Goal: Complete application form

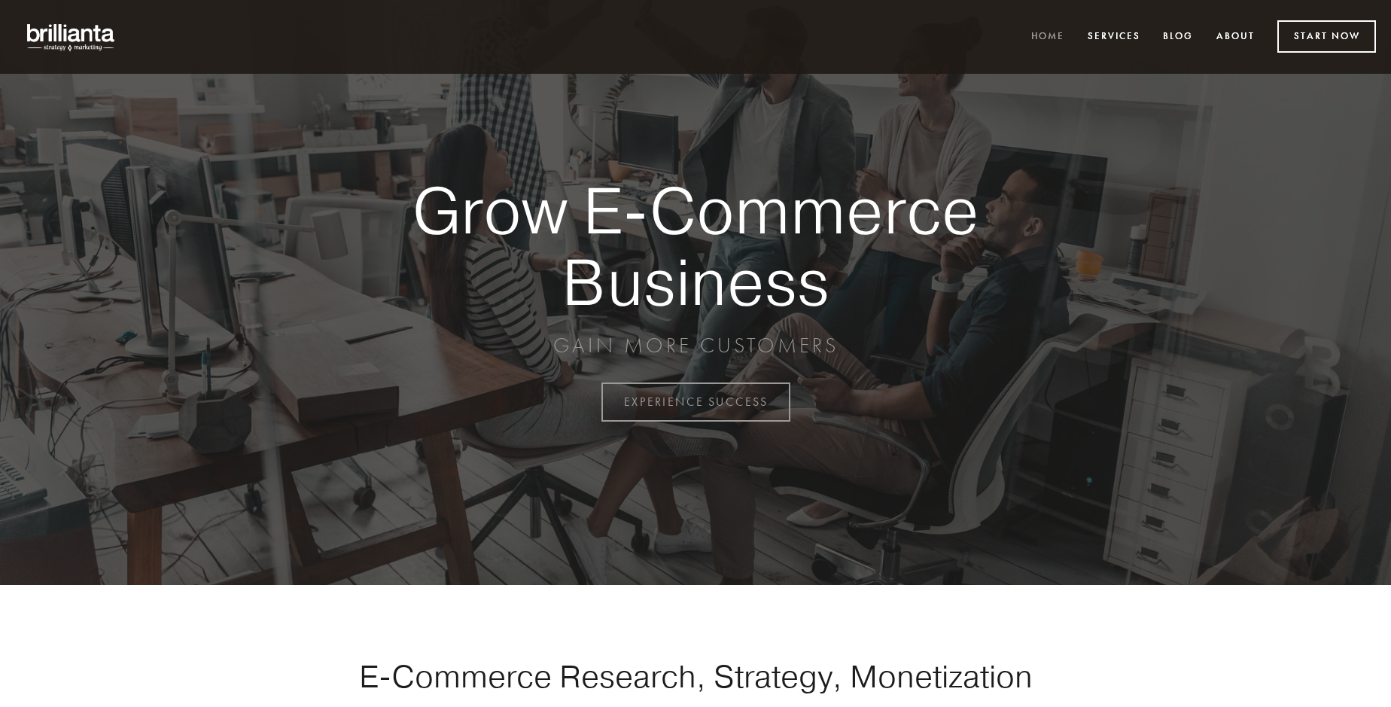
scroll to position [3945, 0]
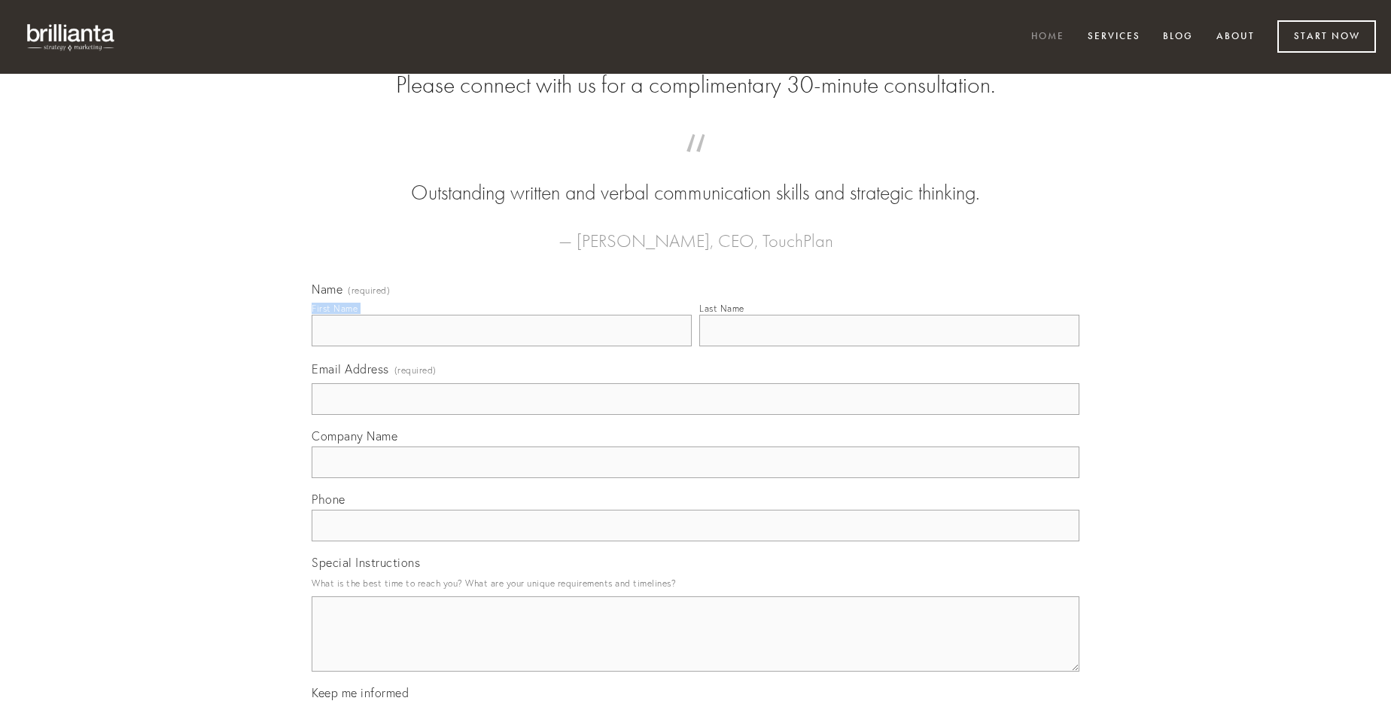
type input "[PERSON_NAME]"
click at [889, 346] on input "Last Name" at bounding box center [889, 331] width 380 height 32
type input "[PERSON_NAME]"
click at [695, 415] on input "Email Address (required)" at bounding box center [696, 399] width 768 height 32
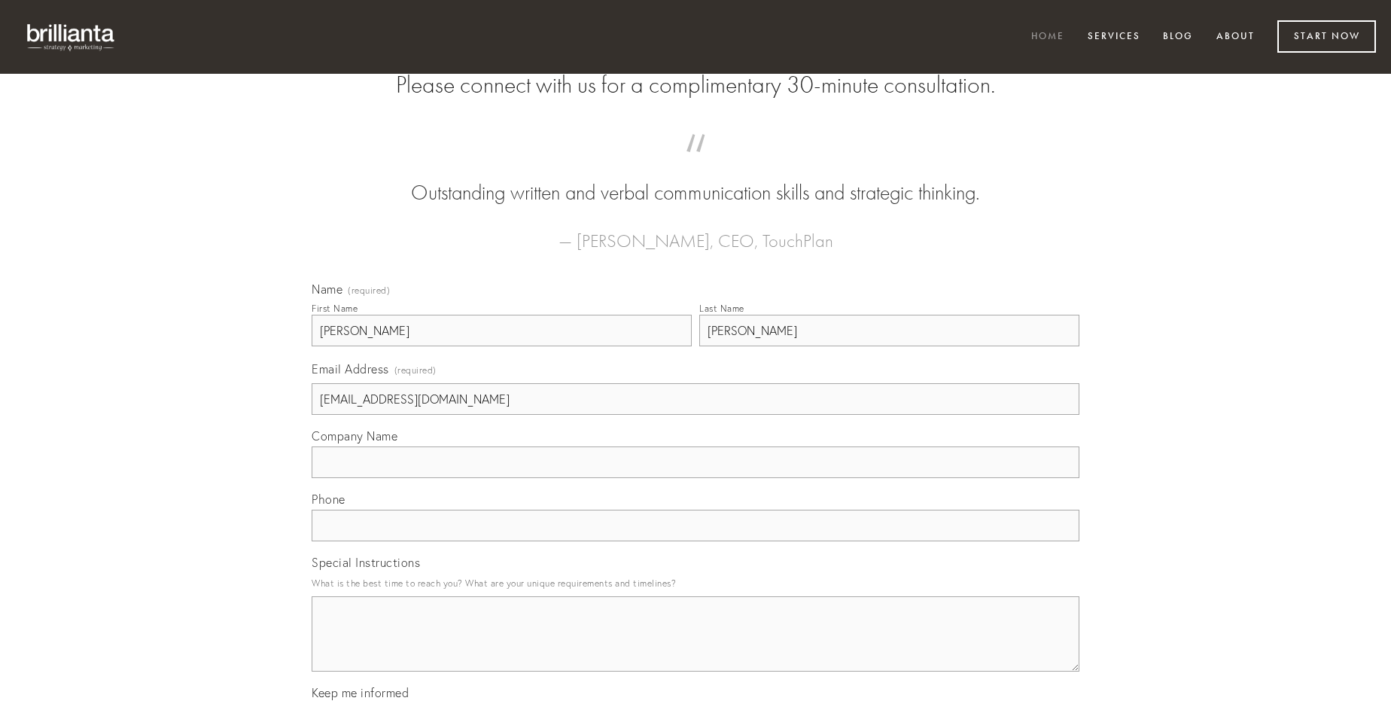
type input "[EMAIL_ADDRESS][DOMAIN_NAME]"
click at [695, 478] on input "Company Name" at bounding box center [696, 462] width 768 height 32
type input "acer"
click at [695, 541] on input "text" at bounding box center [696, 526] width 768 height 32
click at [695, 647] on textarea "Special Instructions" at bounding box center [696, 633] width 768 height 75
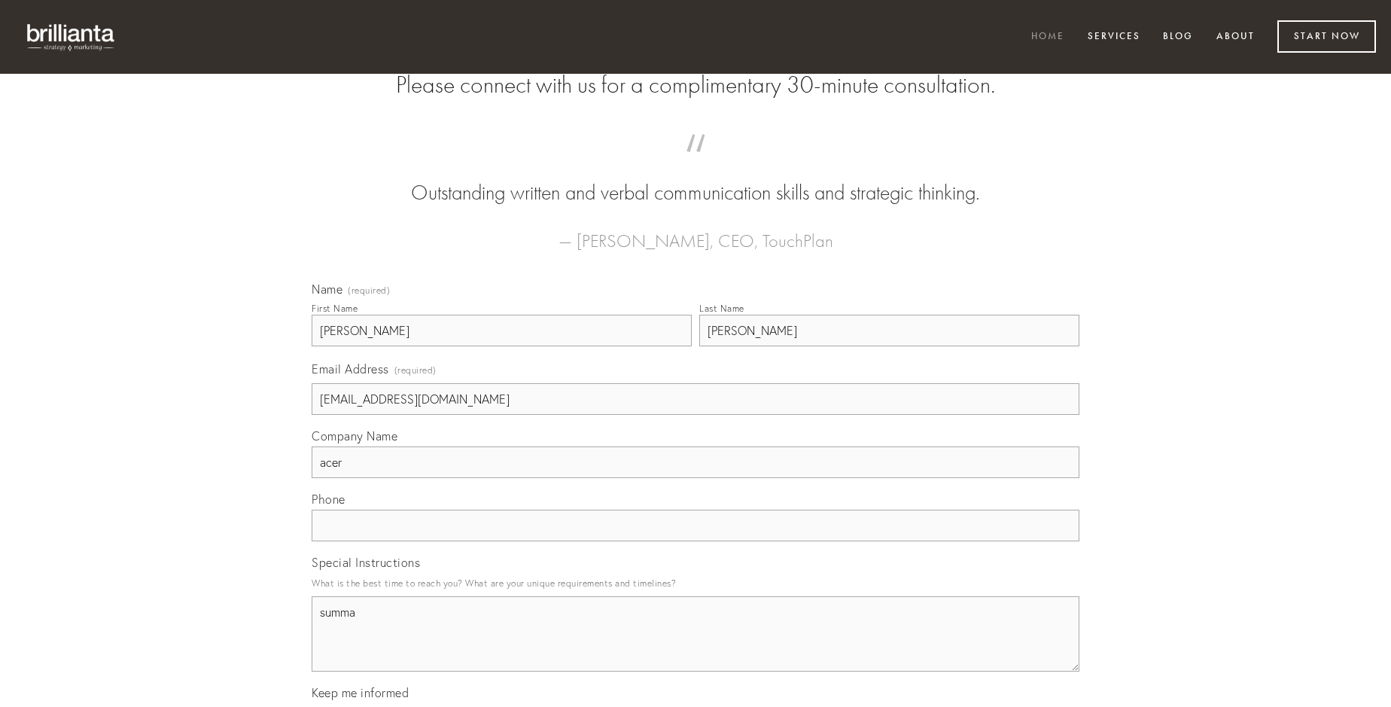
type textarea "summa"
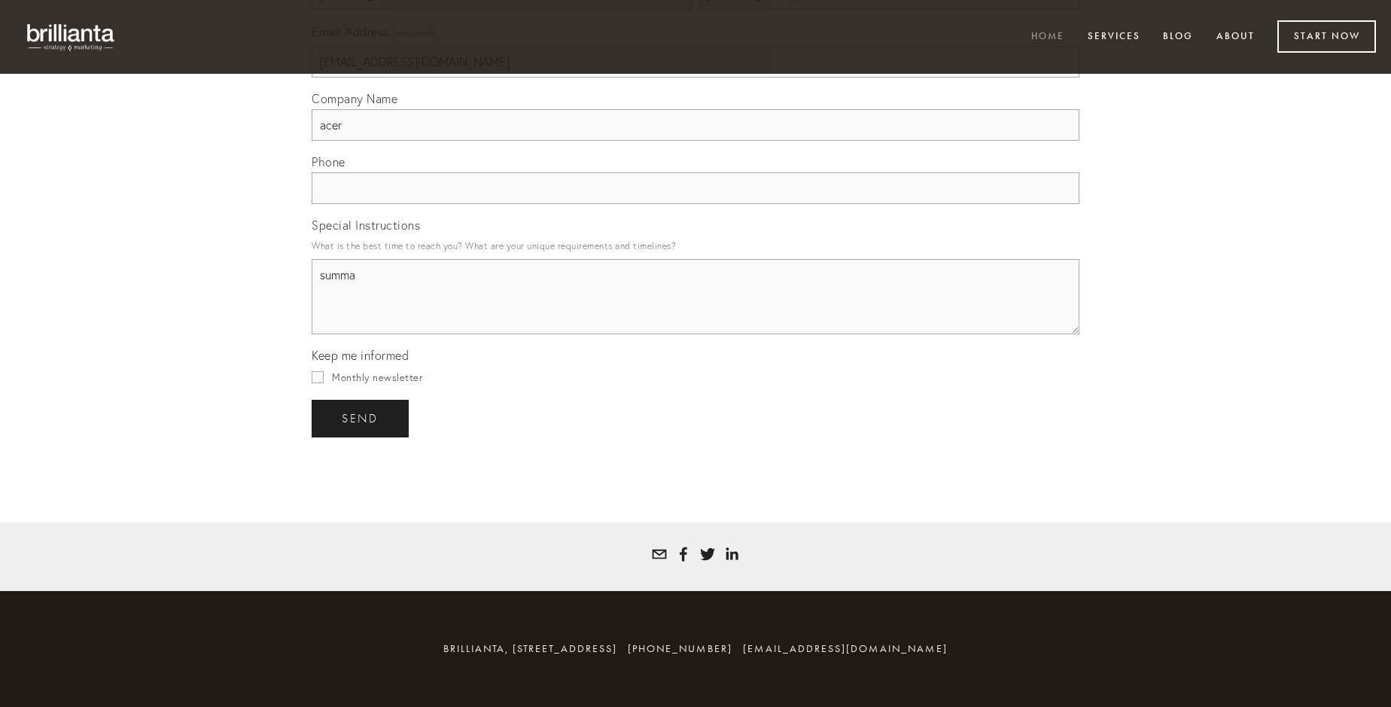
click at [361, 418] on span "send" at bounding box center [360, 419] width 37 height 14
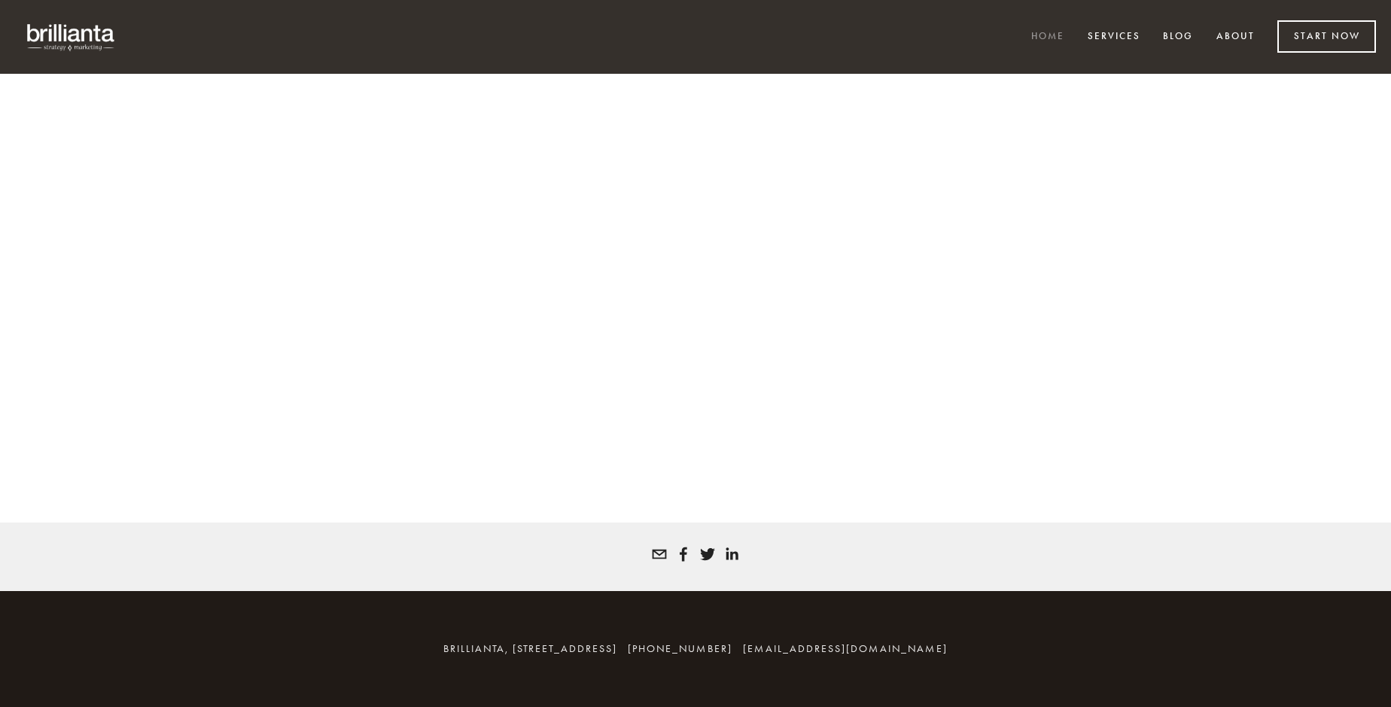
scroll to position [3925, 0]
